Goal: Find specific page/section: Find specific page/section

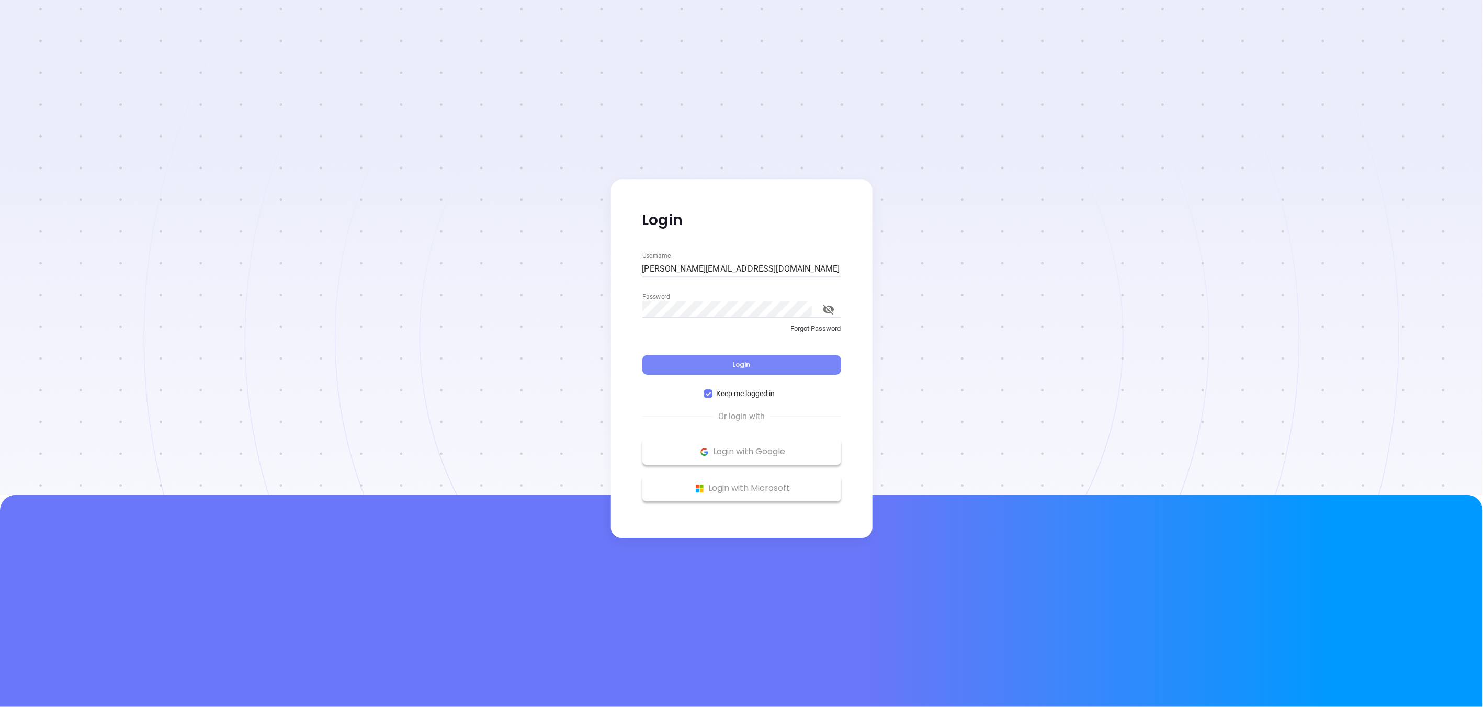
click at [678, 370] on button "Login" at bounding box center [741, 365] width 199 height 20
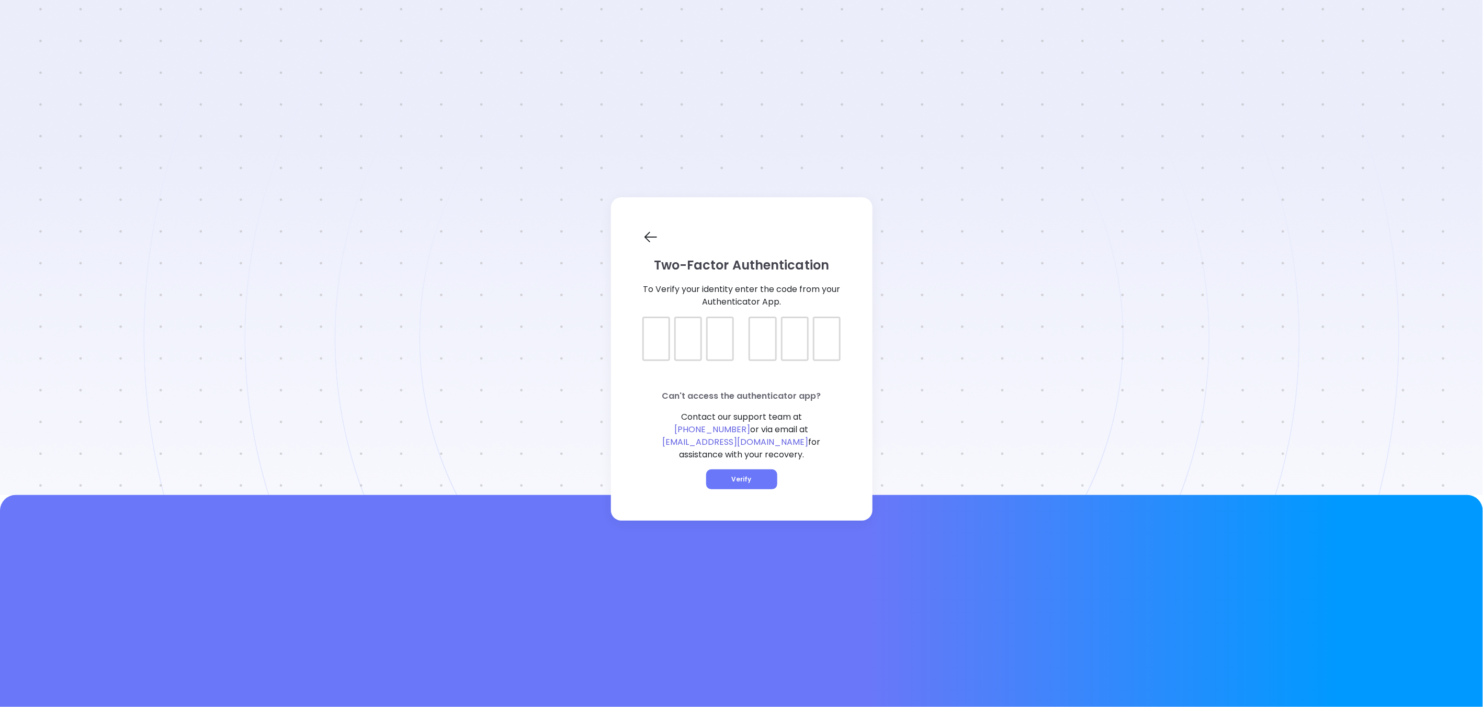
click at [632, 341] on div "Two-Factor Authentication To Verify your identity enter the code from your Auth…" at bounding box center [742, 358] width 262 height 323
click at [659, 343] on div at bounding box center [741, 329] width 199 height 26
type input "509019"
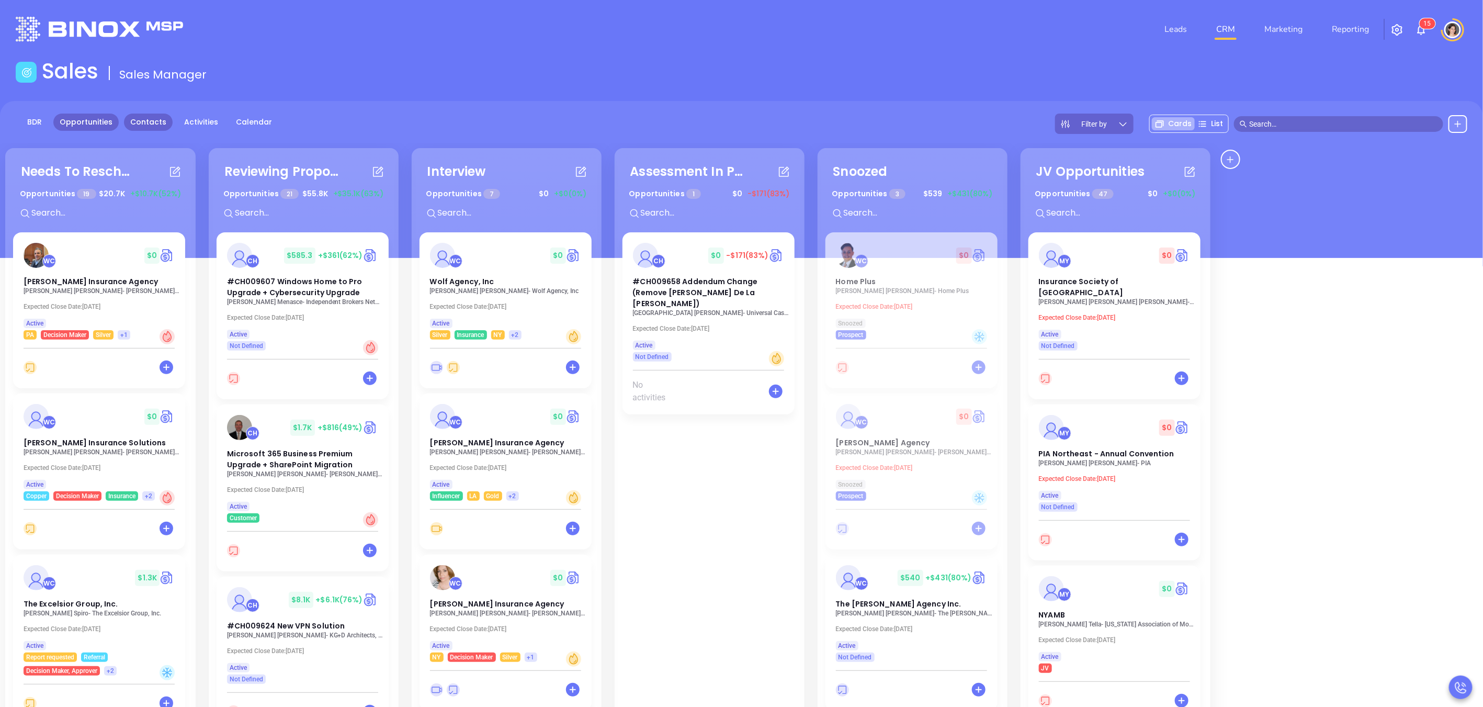
click at [132, 121] on link "Contacts" at bounding box center [148, 122] width 49 height 17
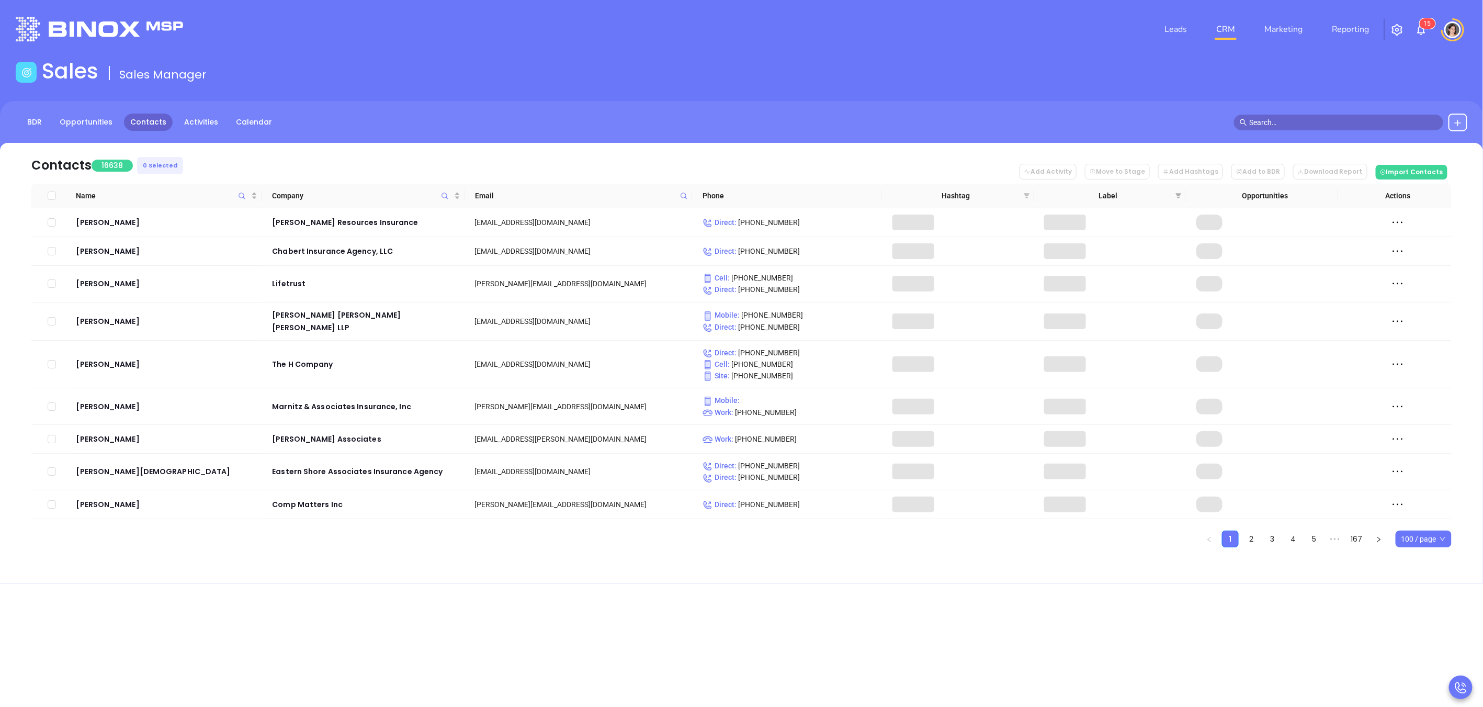
click at [1025, 196] on icon "filter" at bounding box center [1027, 195] width 6 height 5
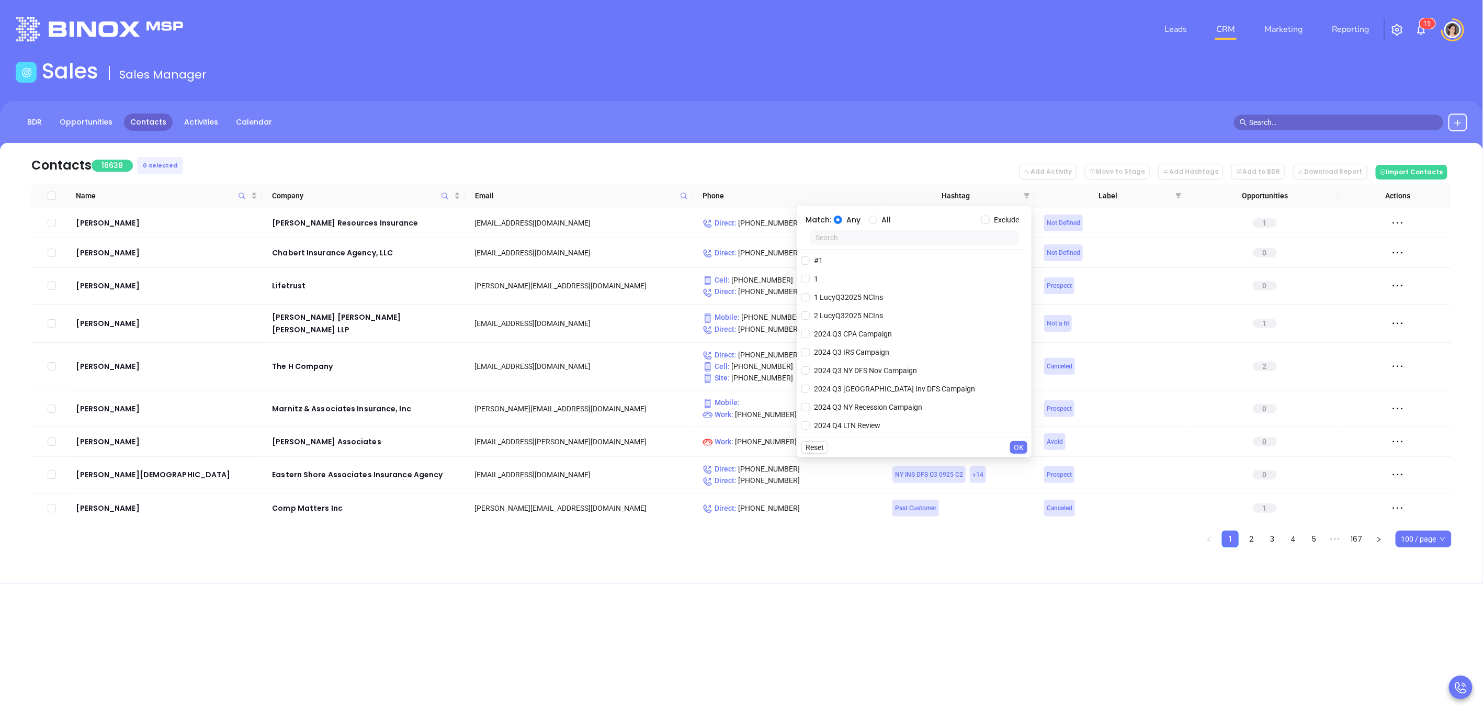
click at [906, 242] on input "text" at bounding box center [914, 238] width 209 height 16
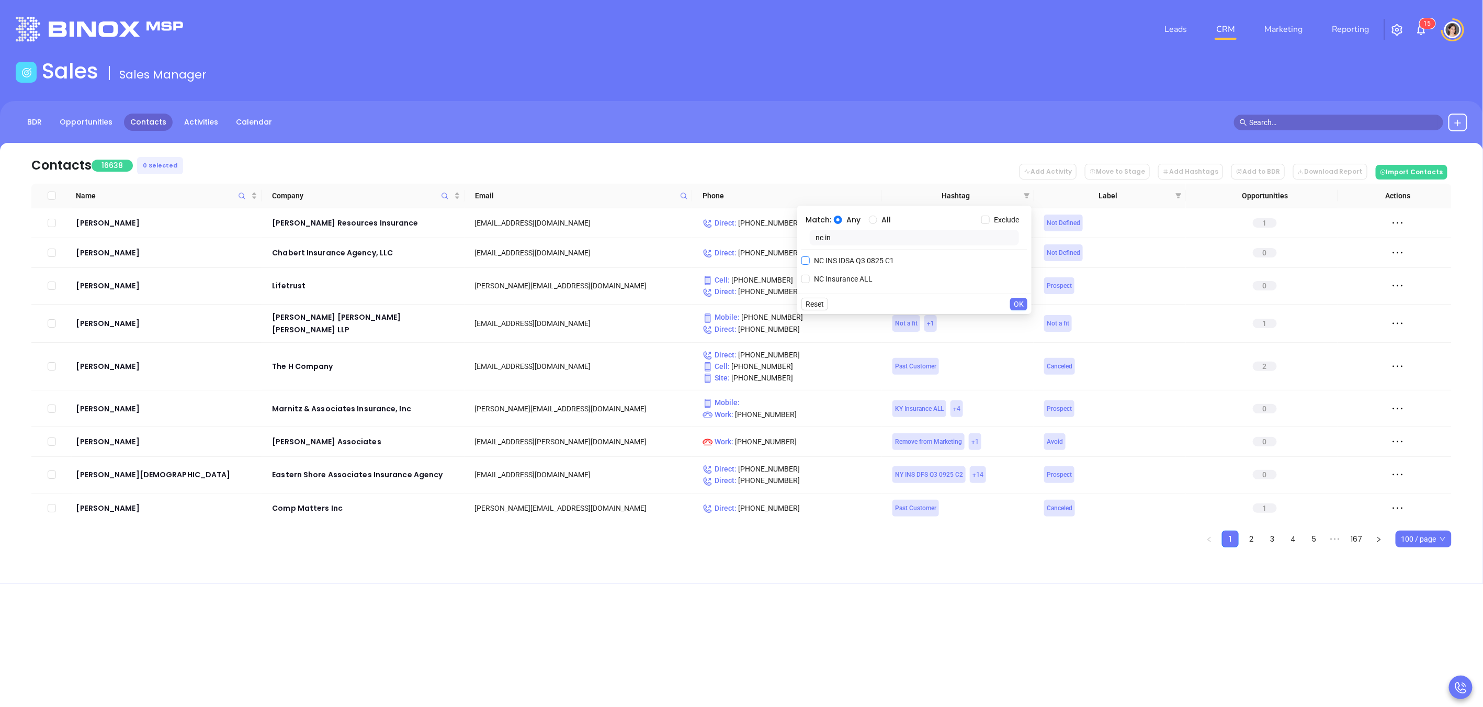
type input "nc in"
click at [809, 259] on input "NC INS IDSA Q3 0825 C1" at bounding box center [805, 260] width 8 height 8
checkbox input "true"
click at [1015, 322] on span "OK" at bounding box center [1019, 325] width 10 height 12
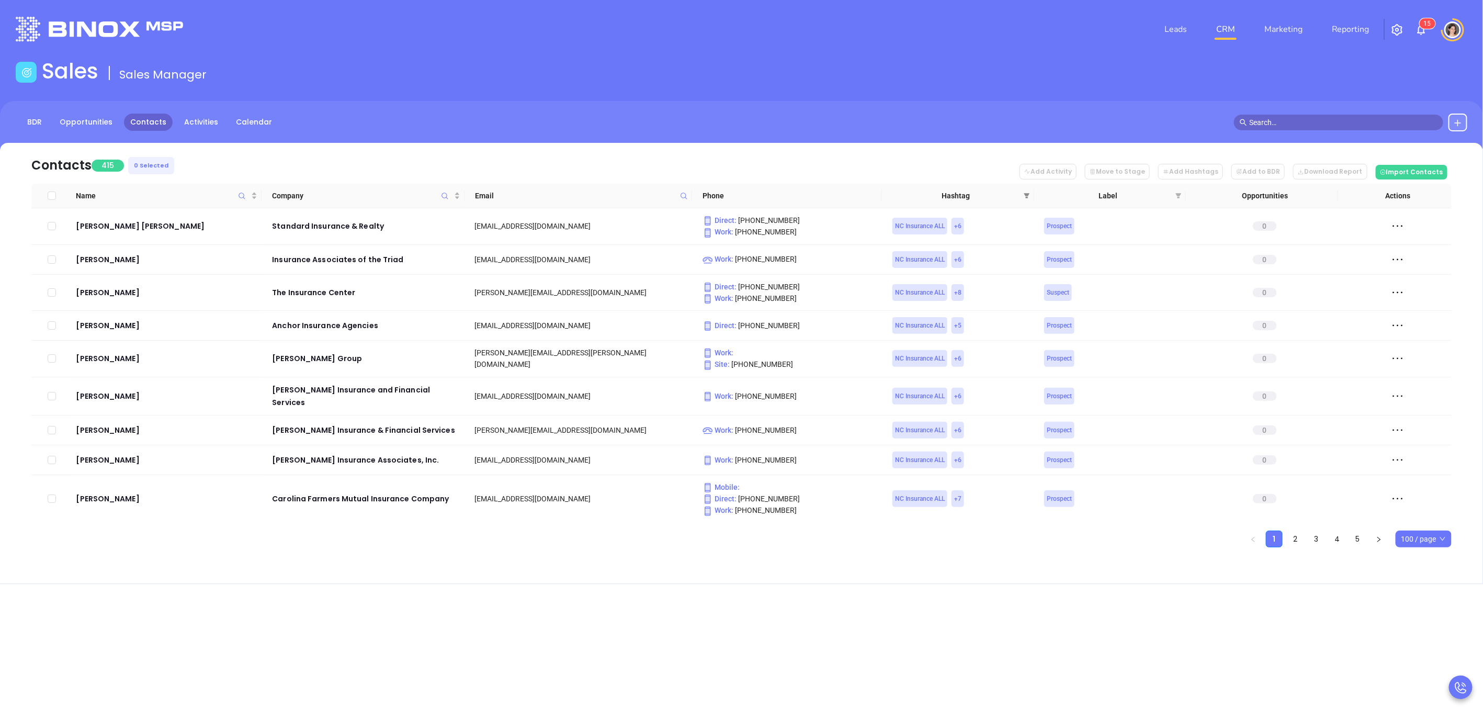
click at [1024, 197] on icon "filter" at bounding box center [1027, 196] width 6 height 6
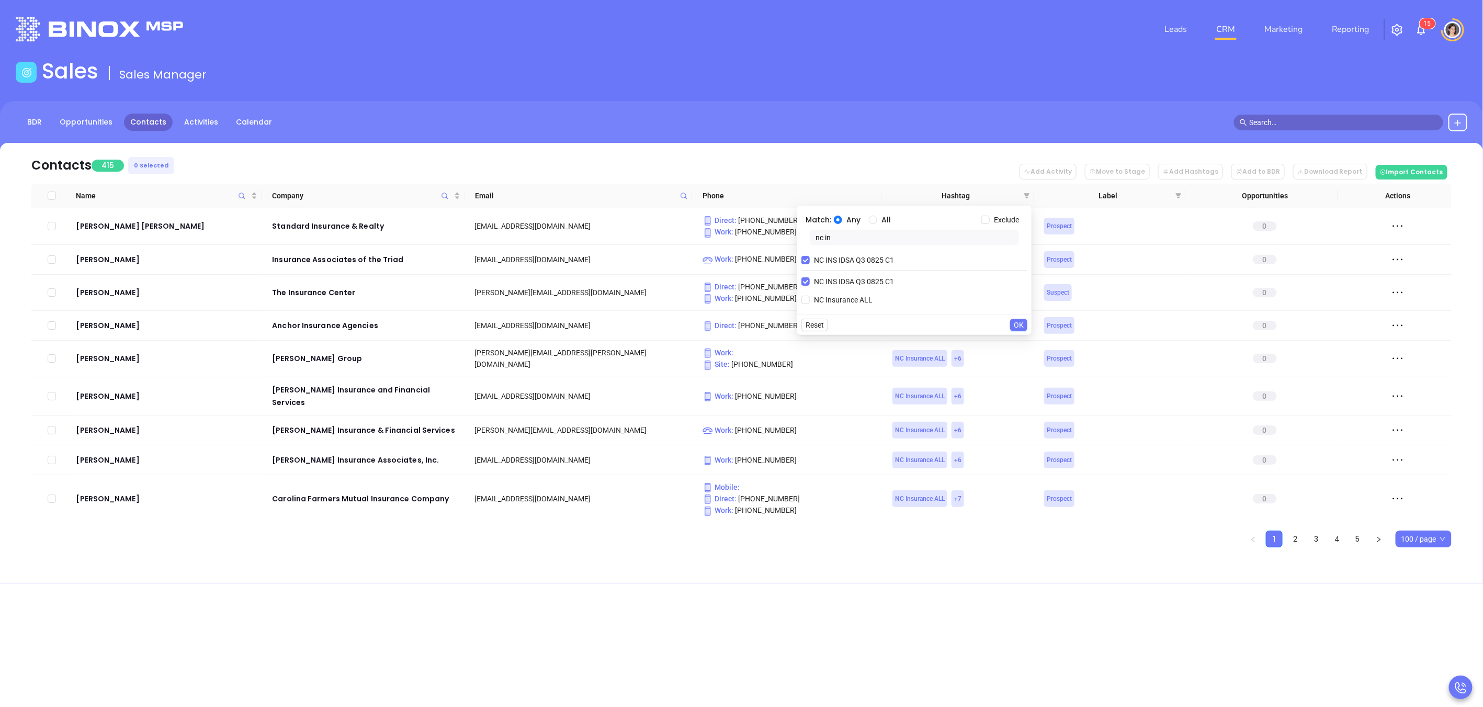
click at [887, 234] on input "nc in" at bounding box center [914, 238] width 209 height 16
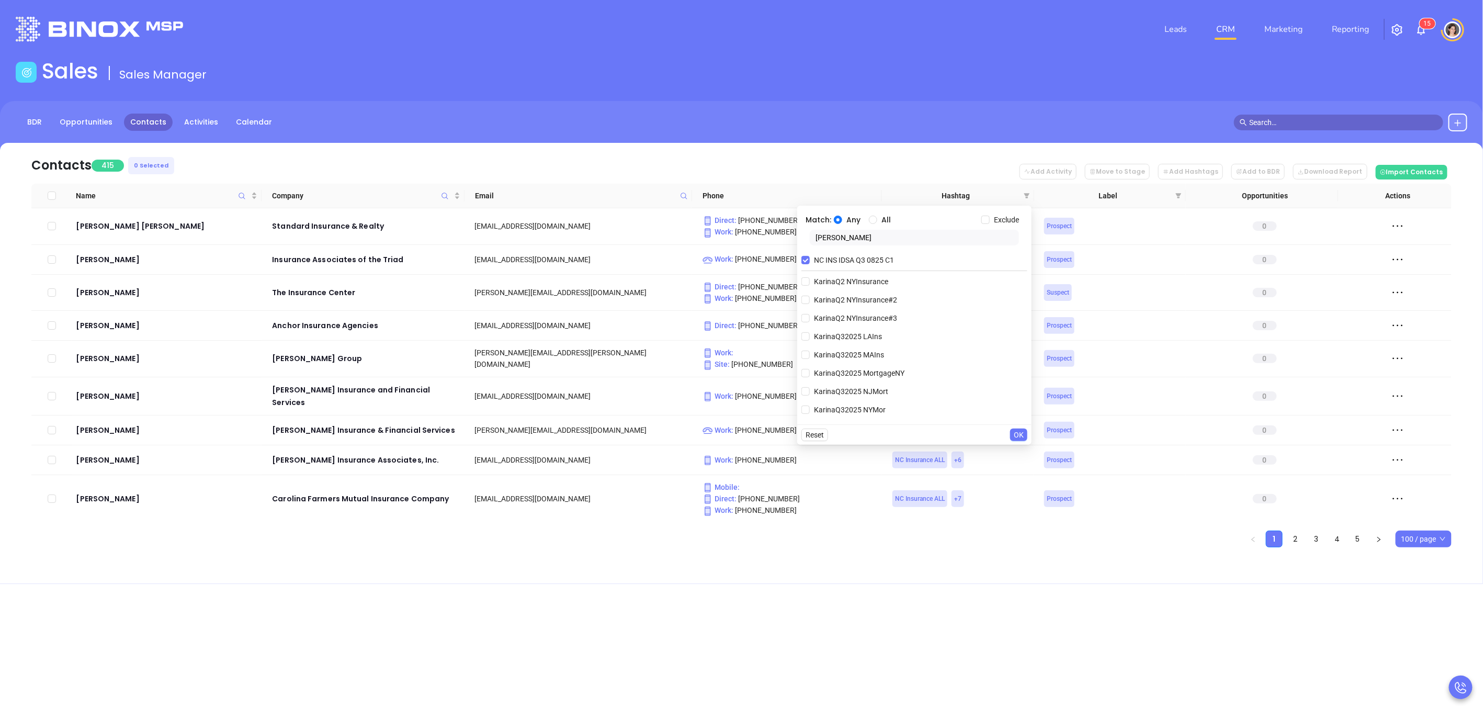
type input "Karina"
click at [839, 244] on input "Karina" at bounding box center [914, 238] width 209 height 16
click at [841, 240] on input "Karina" at bounding box center [914, 238] width 209 height 16
click at [760, 160] on nav "Contacts 415 0 Selected Add Activity Move to Stage Add Hashtags Add to BDR Down…" at bounding box center [741, 163] width 1420 height 41
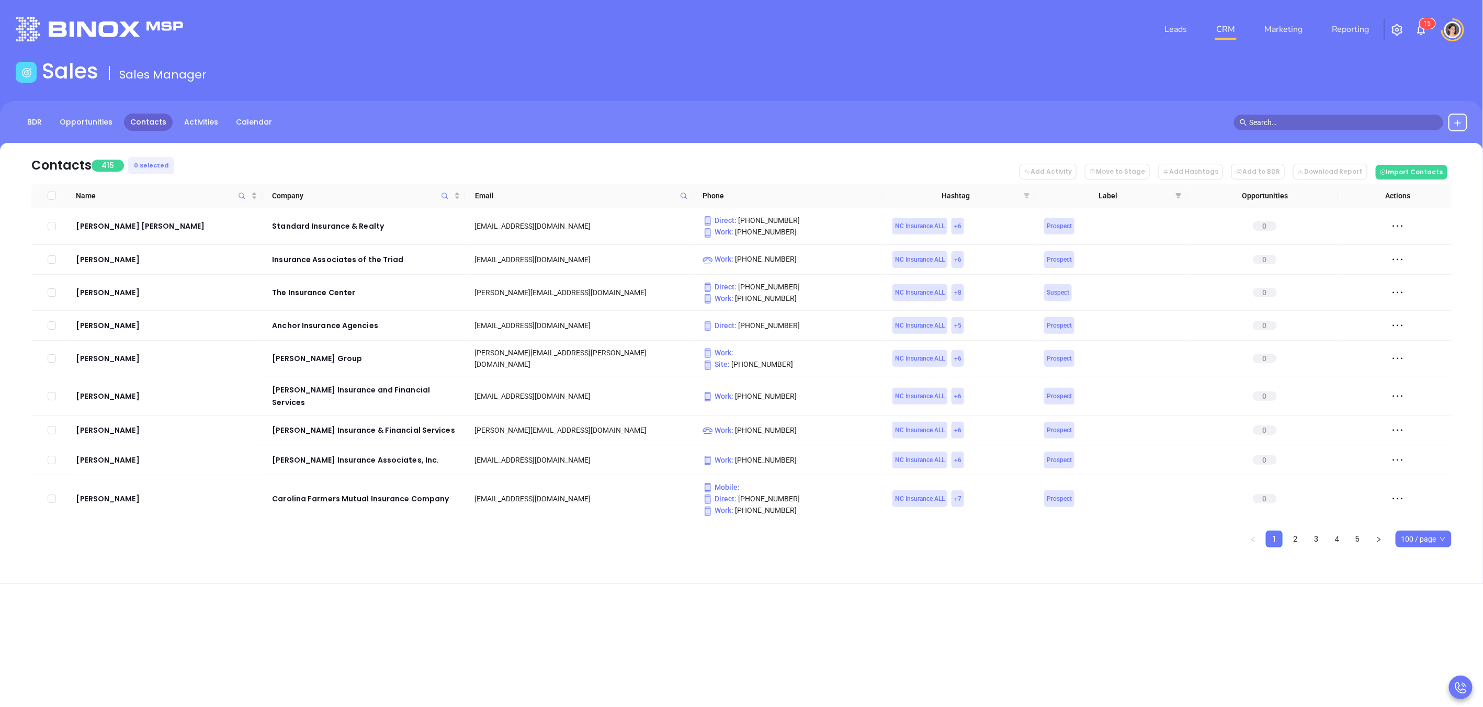
click at [1027, 195] on icon "filter" at bounding box center [1027, 195] width 6 height 5
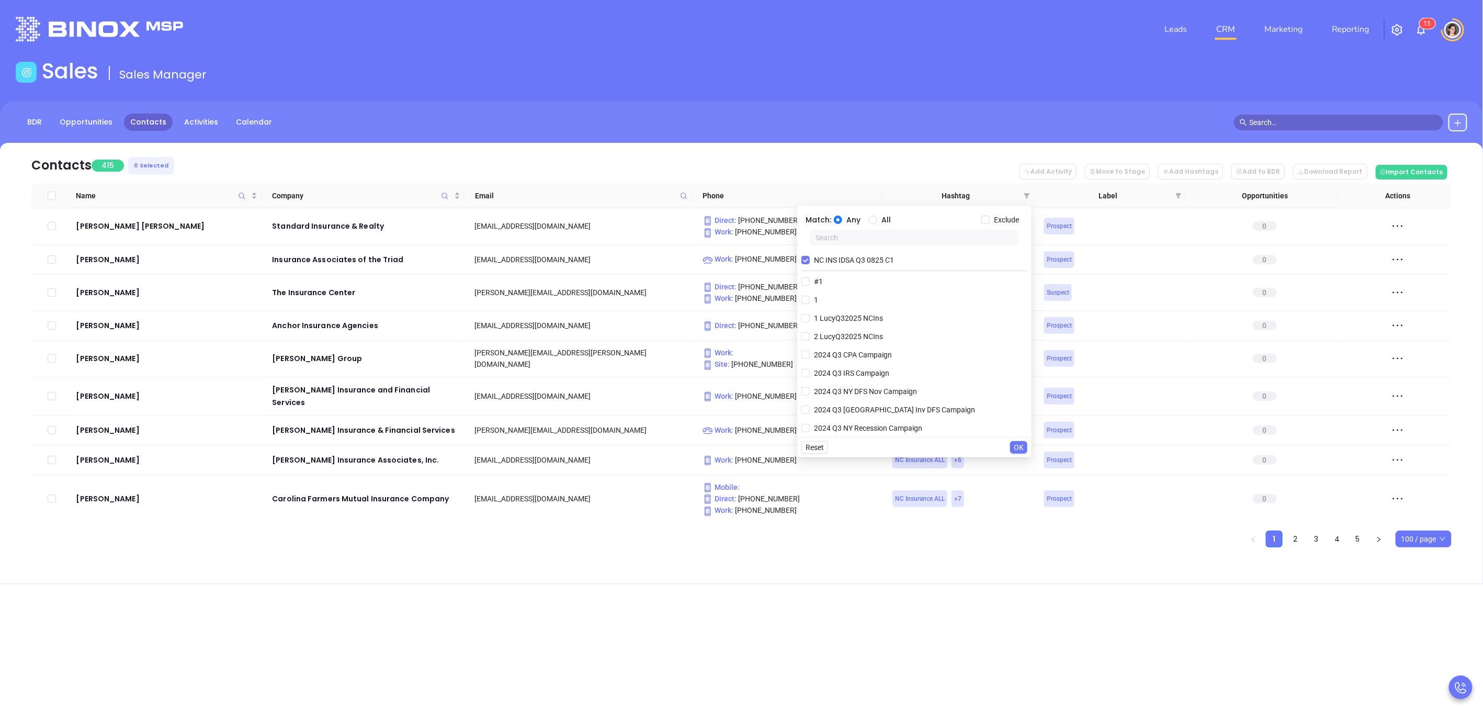
click at [824, 143] on nav "Contacts 415 0 Selected Add Activity Move to Stage Add Hashtags Add to BDR Down…" at bounding box center [741, 163] width 1420 height 41
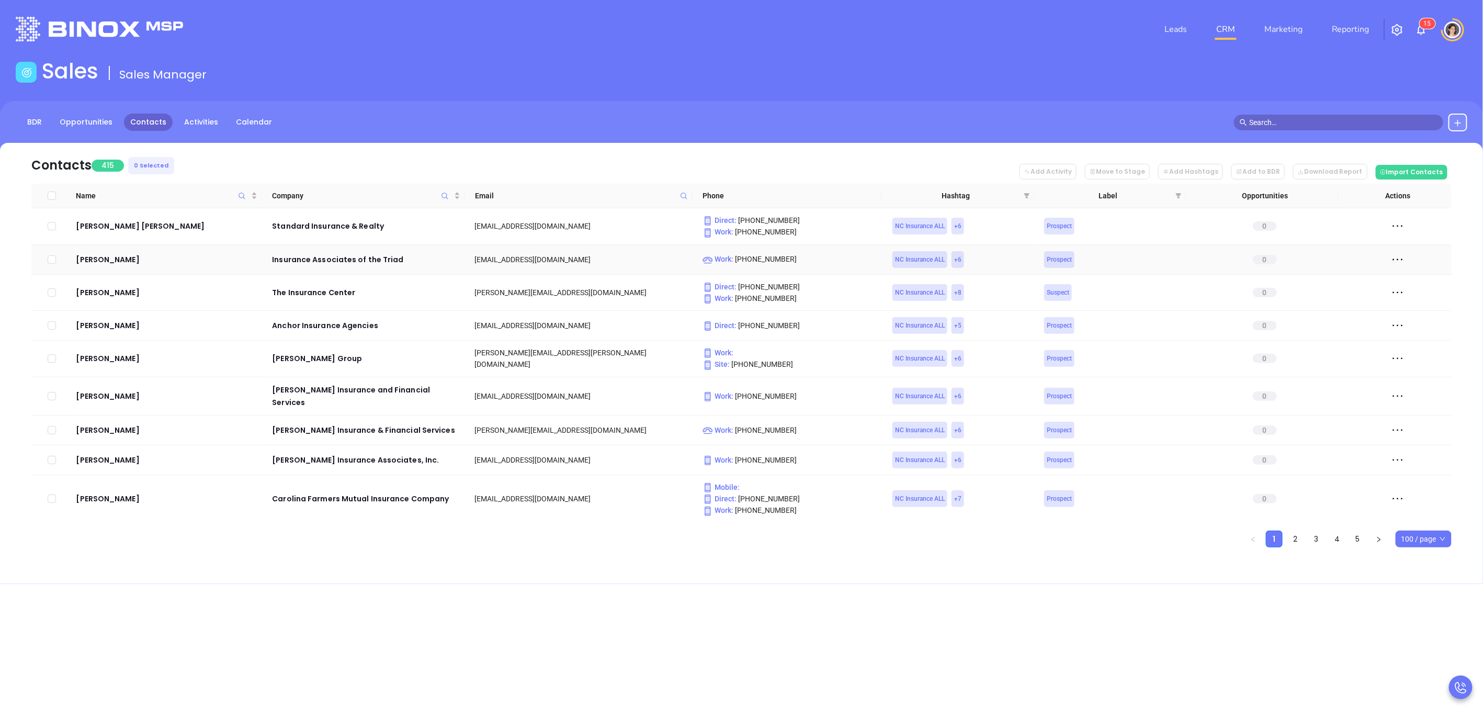
click at [956, 261] on span "+ 6" at bounding box center [957, 260] width 7 height 12
